Goal: Information Seeking & Learning: Learn about a topic

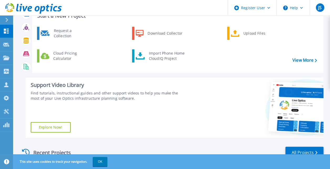
scroll to position [52, 0]
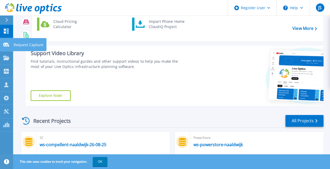
click at [7, 45] on icon at bounding box center [6, 45] width 6 height 4
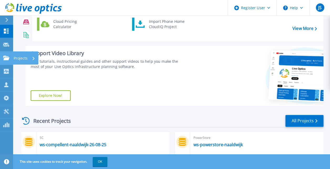
click at [6, 55] on link "Projects Projects" at bounding box center [6, 57] width 13 height 13
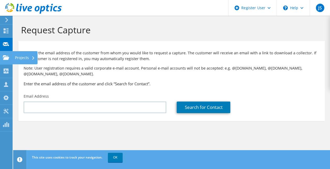
click at [3, 56] on use at bounding box center [6, 57] width 6 height 4
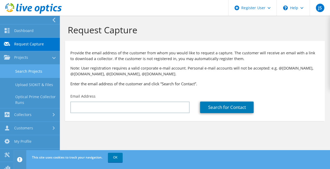
click at [15, 71] on link "Search Projects" at bounding box center [30, 71] width 60 height 13
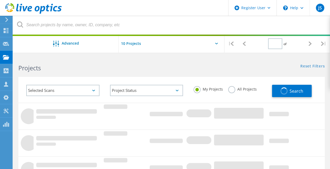
type input "1"
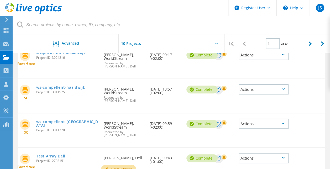
scroll to position [79, 0]
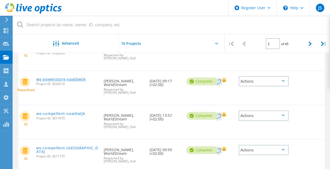
click at [61, 79] on link "ws-powerstore-naaldwijk" at bounding box center [60, 79] width 49 height 4
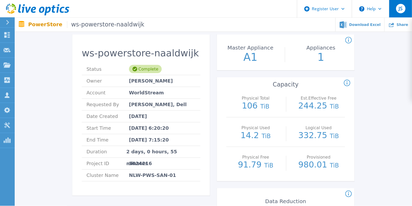
scroll to position [26, 0]
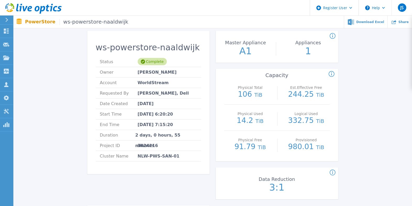
drag, startPoint x: 322, startPoint y: 0, endPoint x: 159, endPoint y: 201, distance: 258.3
click at [159, 169] on div "ws-powerstore-naaldwijk Status Complete Owner Patrick van Houten Account WorldS…" at bounding box center [148, 118] width 122 height 175
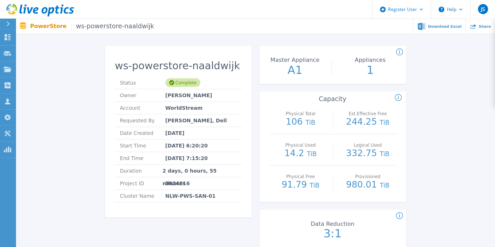
scroll to position [19, 0]
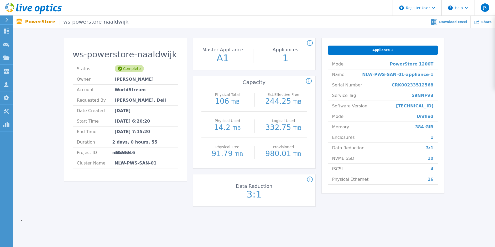
drag, startPoint x: 415, startPoint y: 39, endPoint x: 70, endPoint y: 225, distance: 392.5
click at [70, 169] on div "ws-powerstore-naaldwijk Status Complete Owner Patrick van Houten Account WorldS…" at bounding box center [254, 125] width 482 height 208
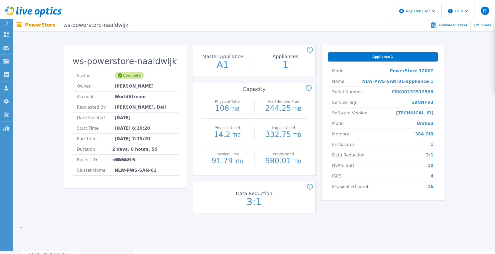
scroll to position [0, 0]
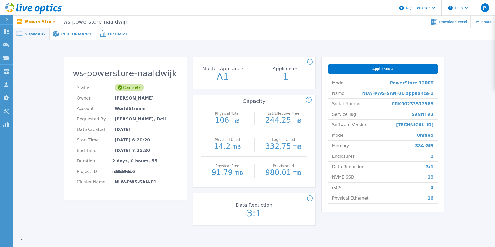
click at [76, 34] on span "Performance" at bounding box center [76, 34] width 31 height 4
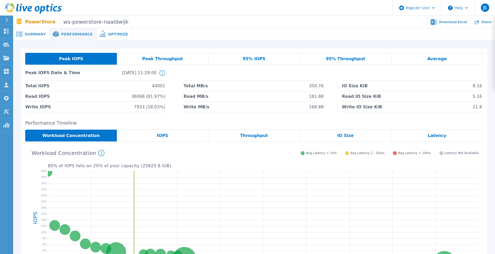
click at [157, 133] on div "IOPS" at bounding box center [162, 135] width 91 height 12
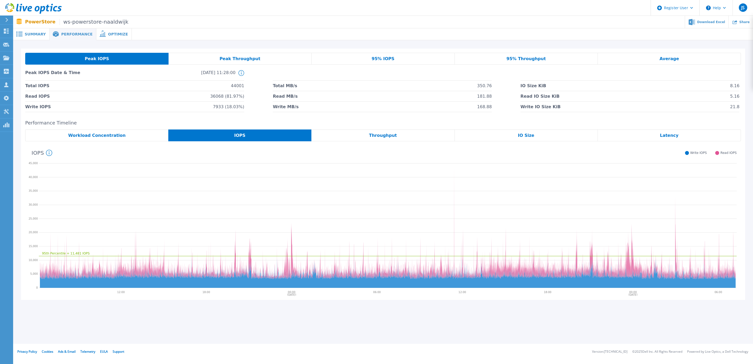
click at [31, 33] on span "Summary" at bounding box center [35, 34] width 21 height 4
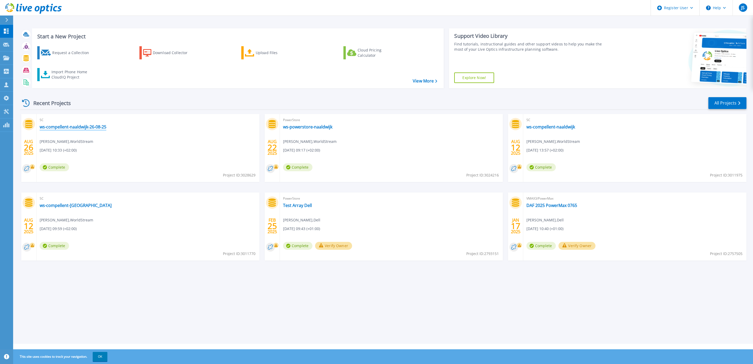
click at [68, 128] on link "ws-compellent-naaldwijk-26-08-25" at bounding box center [73, 126] width 67 height 5
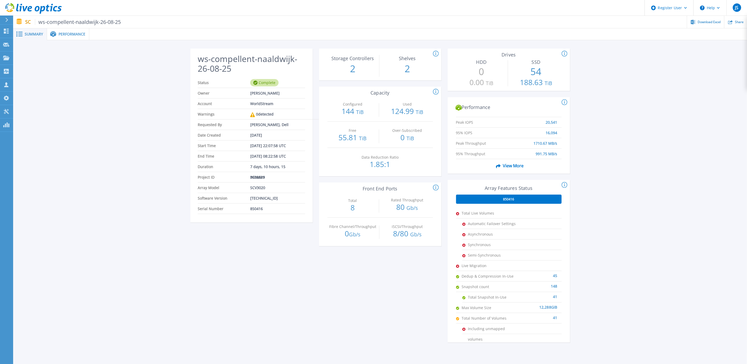
click at [65, 32] on span "Performance" at bounding box center [72, 34] width 27 height 4
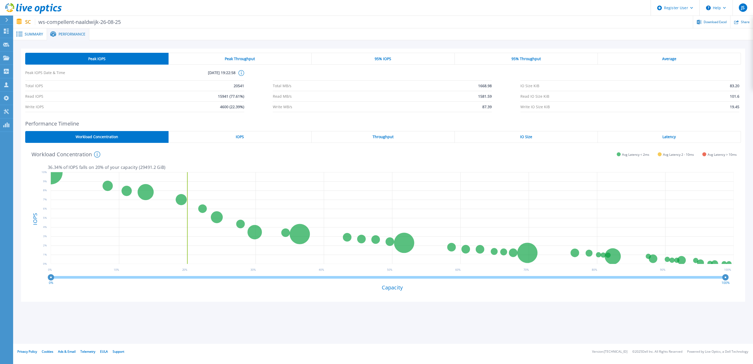
click at [542, 135] on div "IO Size" at bounding box center [526, 137] width 143 height 12
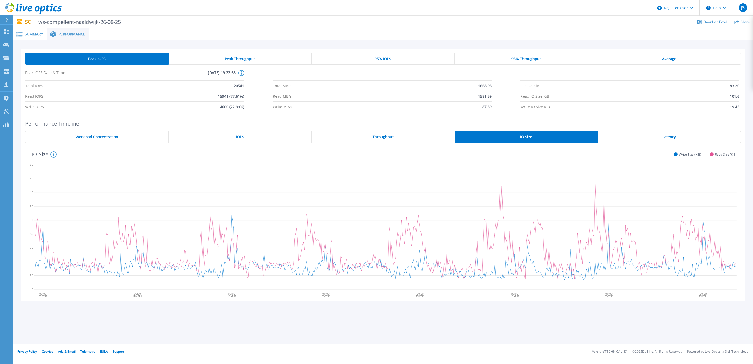
click at [416, 135] on div "Throughput" at bounding box center [383, 137] width 143 height 12
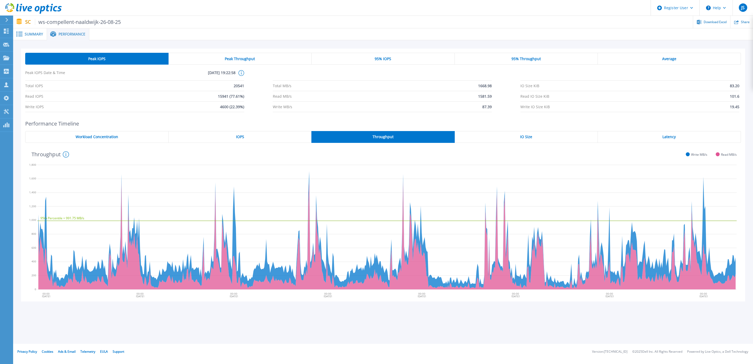
click at [246, 137] on div "IOPS" at bounding box center [239, 137] width 143 height 12
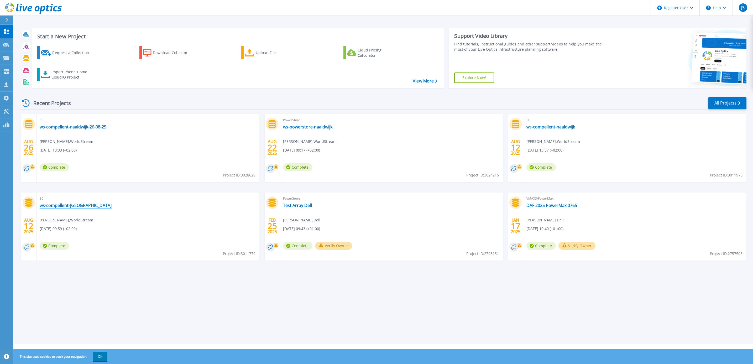
click at [66, 206] on link "ws-compellent-[GEOGRAPHIC_DATA]" at bounding box center [76, 205] width 72 height 5
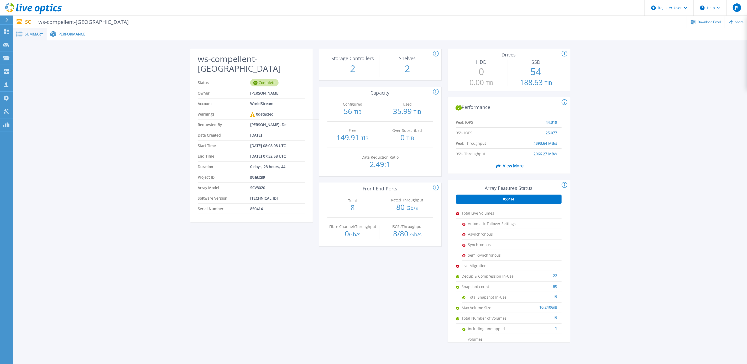
click at [61, 35] on span "Performance" at bounding box center [72, 34] width 27 height 4
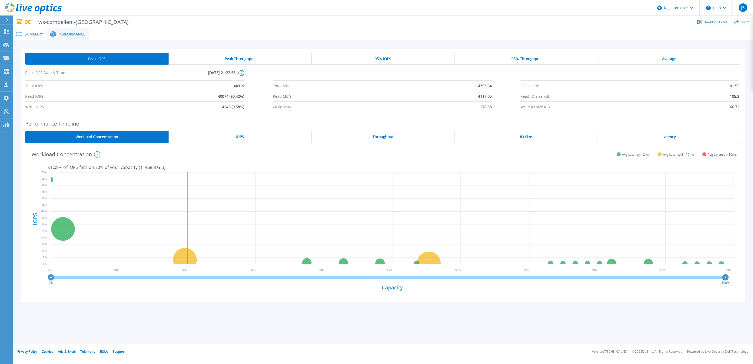
click at [249, 139] on div "IOPS" at bounding box center [239, 137] width 143 height 12
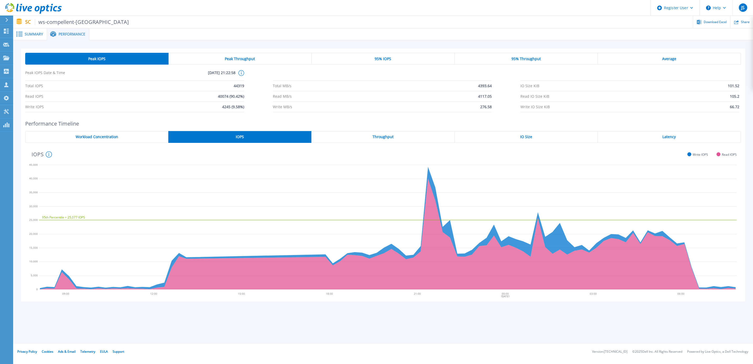
click at [91, 133] on div "Workload Concentration" at bounding box center [96, 137] width 143 height 12
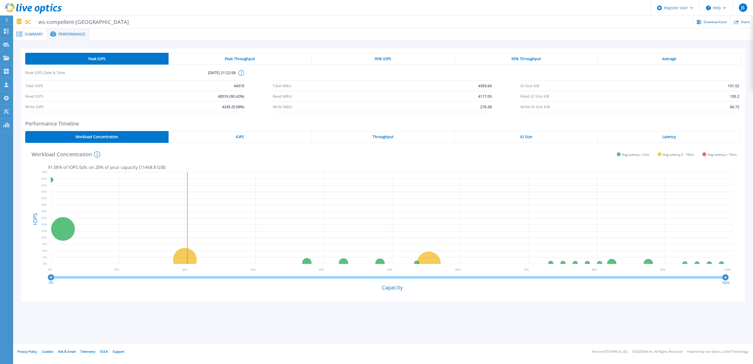
click at [234, 136] on div "IOPS" at bounding box center [239, 137] width 143 height 12
